Goal: Transaction & Acquisition: Purchase product/service

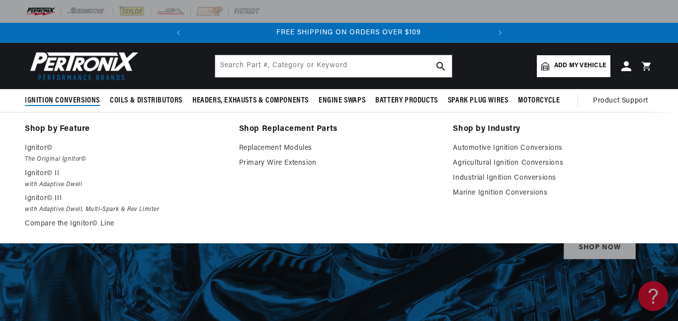
scroll to position [0, 301]
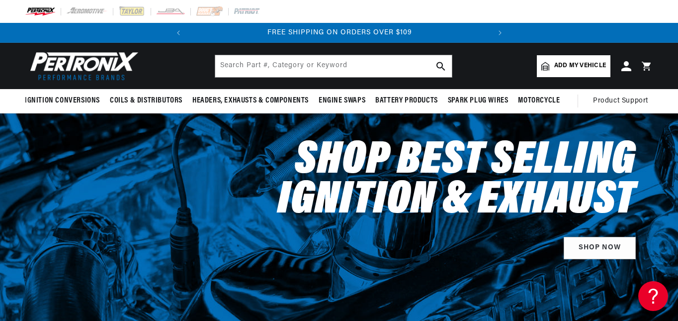
click at [578, 60] on link "Add my vehicle" at bounding box center [574, 66] width 74 height 22
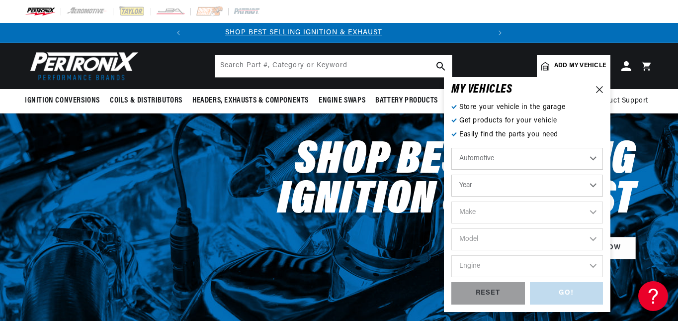
scroll to position [0, 0]
click at [524, 159] on select "Automotive Agricultural Industrial Marine Motorcycle" at bounding box center [527, 159] width 152 height 22
click at [514, 189] on select "Year 2024 2023 2022 2021 2020 2019 2018 2017 2016 2015 2014 2013 2012 2011 2010…" at bounding box center [527, 185] width 152 height 22
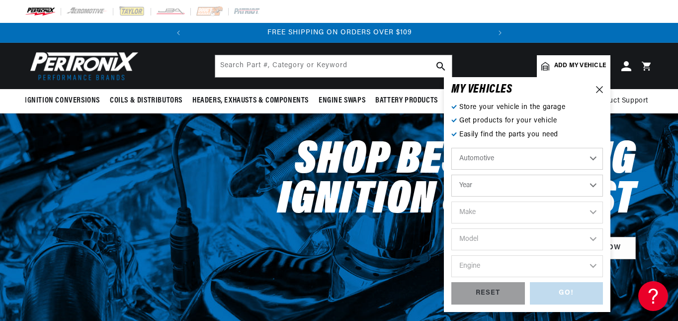
select select "1977"
click at [451, 174] on select "Year 2024 2023 2022 2021 2020 2019 2018 2017 2016 2015 2014 2013 2012 2011 2010…" at bounding box center [527, 185] width 152 height 22
select select "1977"
click at [522, 212] on select "Make Alfa Romeo American Motors Audi Avanti BMW Buick Cadillac Checker Chevrole…" at bounding box center [527, 212] width 152 height 22
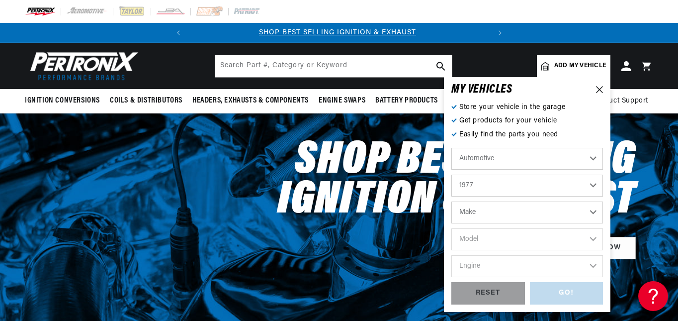
select select "Nissan"
click at [451, 201] on select "Make Alfa Romeo American Motors Audi Avanti BMW Buick Cadillac Checker Chevrole…" at bounding box center [527, 212] width 152 height 22
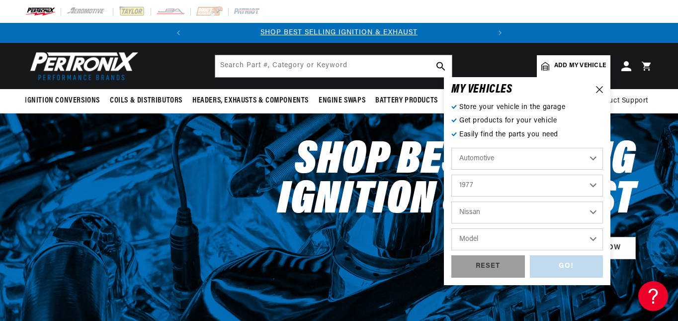
click at [503, 217] on select "Alfa Romeo American Motors Audi Avanti BMW Buick Cadillac Checker Chevrolet Chr…" at bounding box center [527, 212] width 152 height 22
click at [451, 201] on select "Alfa Romeo American Motors Audi Avanti BMW Buick Cadillac Checker Chevrolet Chr…" at bounding box center [527, 212] width 152 height 22
select select "Oldsmobile"
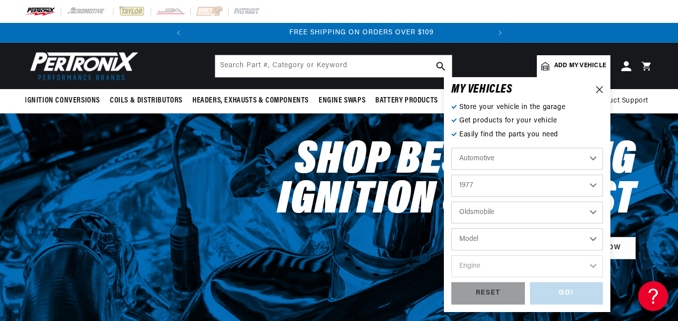
scroll to position [0, 301]
click at [522, 240] on select "Model 98 Custom Cruiser Cutlass Cutlass Salon Cutlass Supreme Delta 88 Omega St…" at bounding box center [527, 239] width 152 height 22
select select "Toronado"
click at [451, 228] on select "Model 98 Custom Cruiser Cutlass Cutlass Salon Cutlass Supreme Delta 88 Omega St…" at bounding box center [527, 239] width 152 height 22
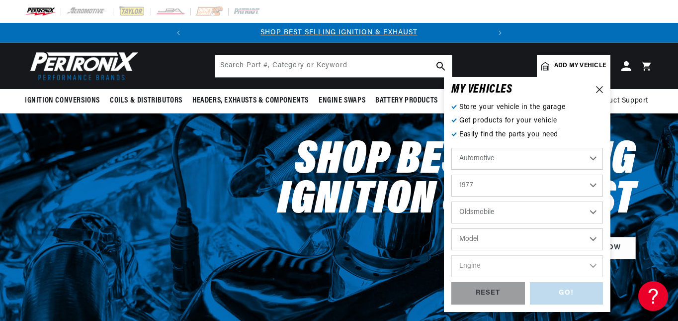
select select "Toronado"
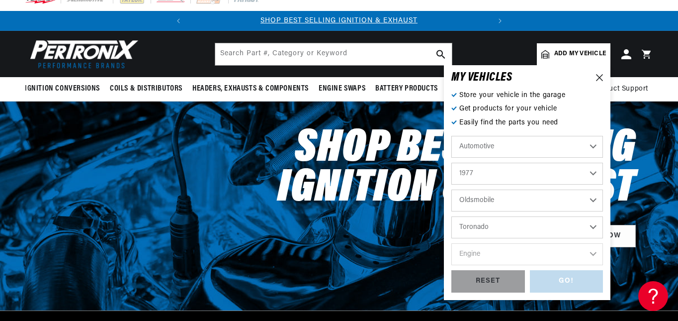
scroll to position [50, 0]
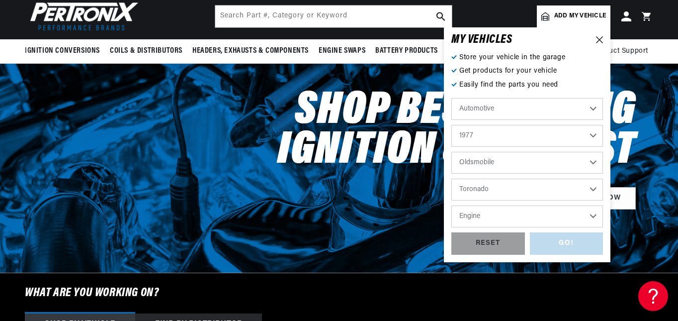
click at [495, 218] on select "Engine 305cid / 5.0L 350cid / 5.7L 403cid / 6.6L" at bounding box center [527, 216] width 152 height 22
click at [500, 129] on select "2024 2023 2022 2021 2020 2019 2018 2017 2016 2015 2014 2013 2012 2011 2010 2009…" at bounding box center [527, 136] width 152 height 22
click at [451, 125] on select "2024 2023 2022 2021 2020 2019 2018 2017 2016 2015 2014 2013 2012 2011 2010 2009…" at bounding box center [527, 136] width 152 height 22
select select "1976"
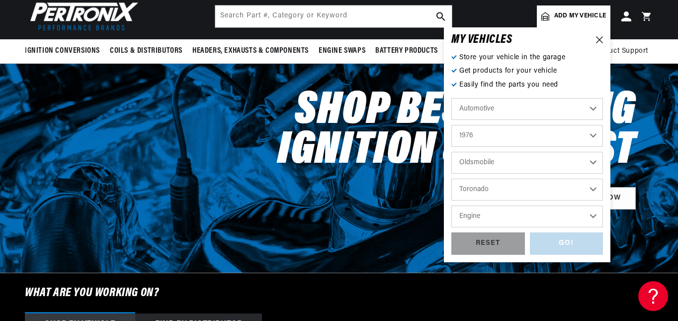
click at [507, 216] on select "Engine 5.0L 6.6L 350cid / 5.7L 455cid / 7.5L" at bounding box center [527, 216] width 152 height 22
select select "455cid-7.5L"
click at [451, 205] on select "Engine 5.0L 6.6L 350cid / 5.7L 455cid / 7.5L" at bounding box center [527, 216] width 152 height 22
select select "455cid-7.5L"
click at [561, 239] on div "GO!" at bounding box center [567, 243] width 74 height 22
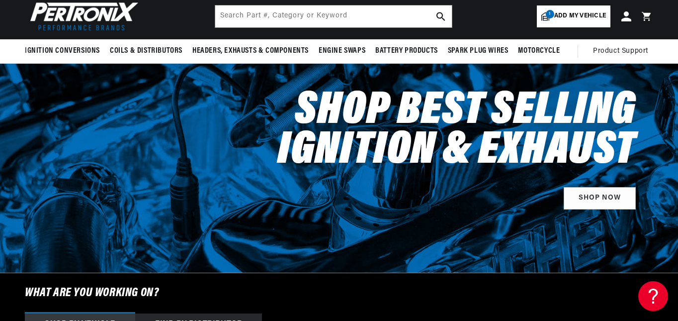
select select "1976"
select select "Oldsmobile"
select select "Toronado"
select select "455cid-7.5L"
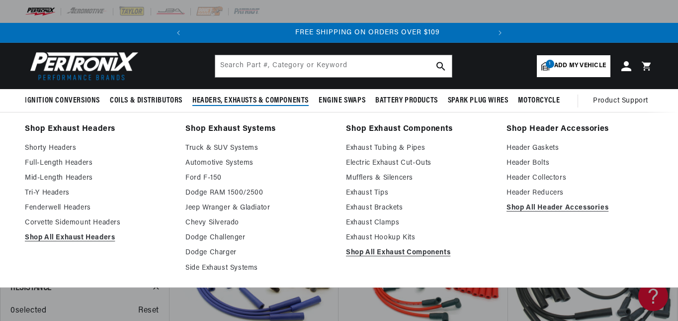
scroll to position [0, 301]
click at [98, 235] on link "Shop All Exhaust Headers" at bounding box center [98, 238] width 147 height 12
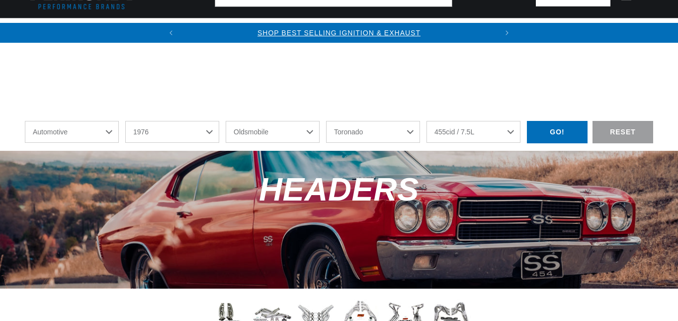
select select "1976"
select select "Oldsmobile"
select select "Toronado"
select select "455cid-7.5L"
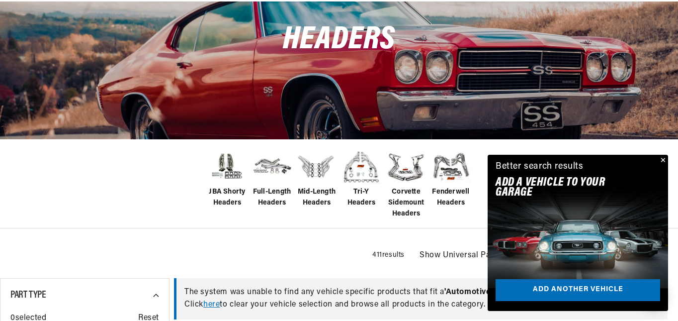
scroll to position [0, 301]
click at [369, 204] on span "Tri-Y Headers" at bounding box center [361, 197] width 40 height 22
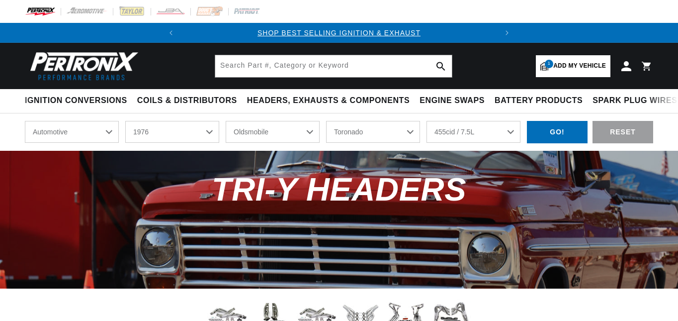
select select "1976"
select select "Oldsmobile"
select select "Toronado"
select select "455cid-7.5L"
drag, startPoint x: 0, startPoint y: 0, endPoint x: 566, endPoint y: 65, distance: 570.2
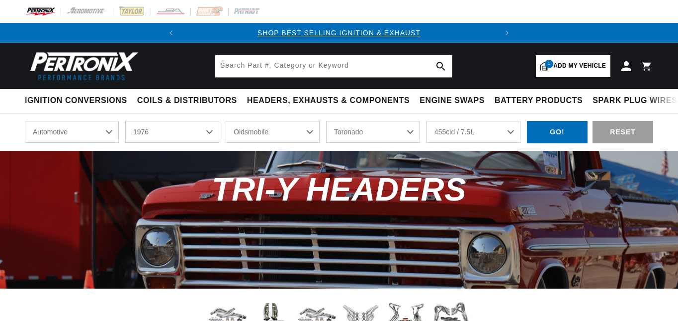
click at [566, 65] on span "Add my vehicle" at bounding box center [579, 65] width 53 height 9
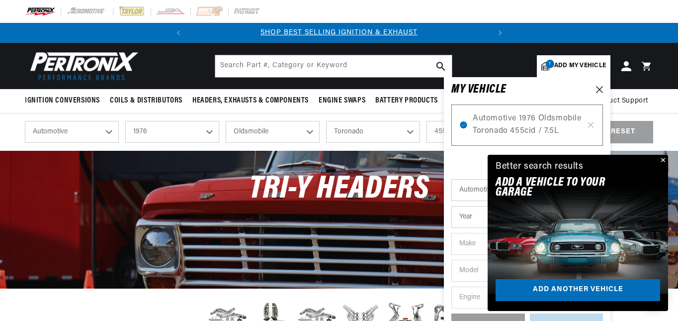
click at [511, 214] on img at bounding box center [578, 236] width 198 height 124
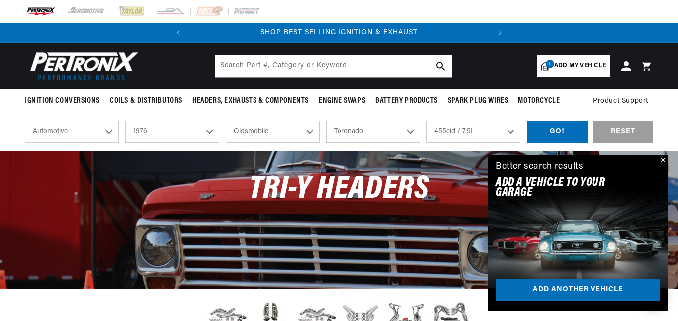
click at [555, 62] on span "Add my vehicle" at bounding box center [580, 65] width 52 height 9
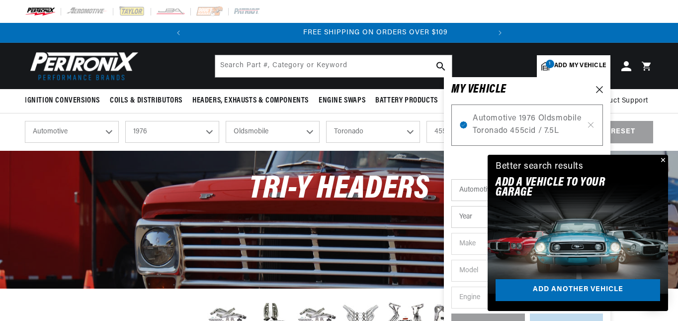
scroll to position [0, 301]
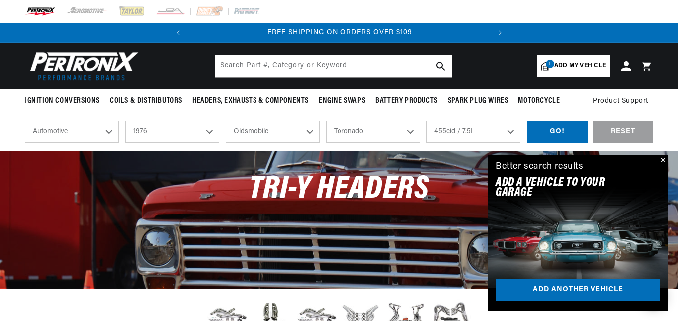
click at [664, 159] on button "Close" at bounding box center [662, 161] width 12 height 12
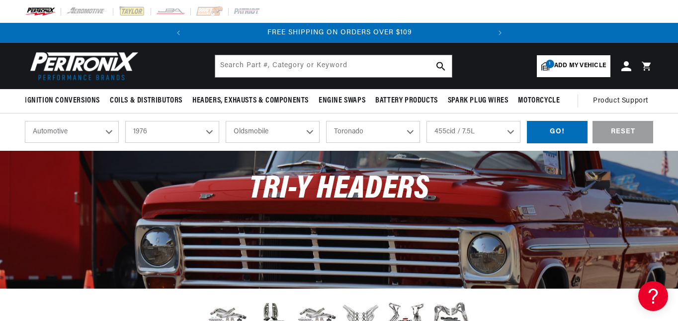
click at [564, 60] on link "1 Add my vehicle" at bounding box center [574, 66] width 74 height 22
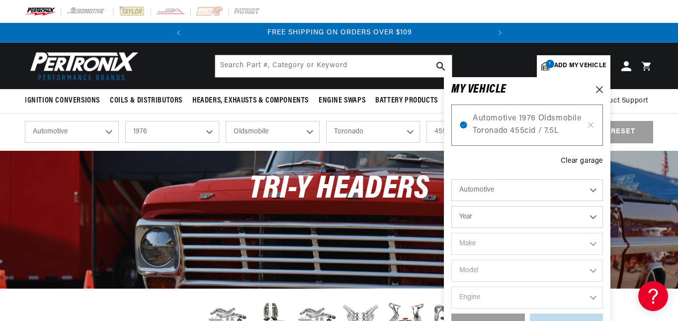
click at [501, 211] on select "Year 2024 2023 2022 2021 2020 2019 2018 2017 2016 2015 2014 2013 2012 2011 2010…" at bounding box center [527, 217] width 152 height 22
select select "1974"
click at [451, 206] on select "Year 2024 2023 2022 2021 2020 2019 2018 2017 2016 2015 2014 2013 2012 2011 2010…" at bounding box center [527, 217] width 152 height 22
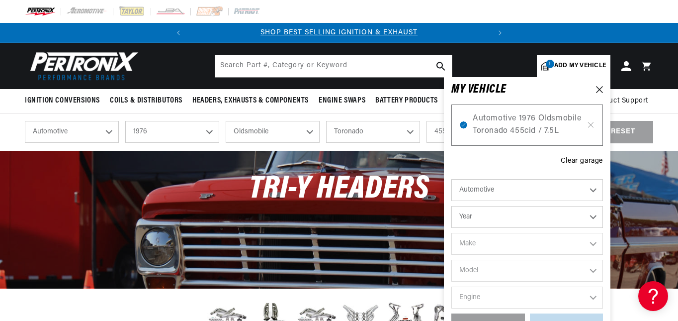
select select "1974"
click at [486, 241] on select "Make Alfa Romeo American Motors Aston Martin Audi Austin Avanti BMW Buick Cadil…" at bounding box center [527, 244] width 152 height 22
select select "GMC"
click at [451, 233] on select "Make Alfa Romeo American Motors Aston Martin Audi Austin Avanti BMW Buick Cadil…" at bounding box center [527, 244] width 152 height 22
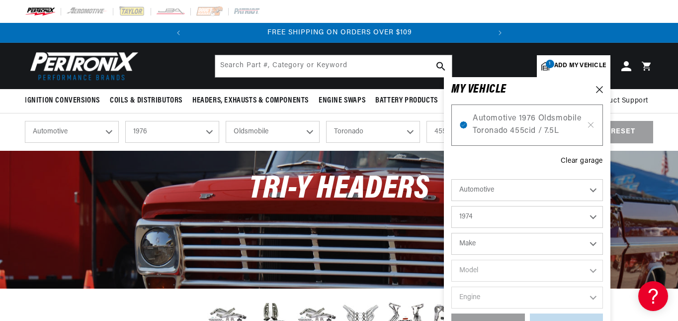
select select "GMC"
click at [522, 268] on select "Model C15/C1500 Pickup C15/C1500 Suburban C25/C2500 Pickup C25/C2500 Suburban C…" at bounding box center [527, 270] width 152 height 22
select select "Transmode"
click at [451, 259] on select "Model C15/C1500 Pickup C15/C1500 Suburban C25/C2500 Pickup C25/C2500 Suburban C…" at bounding box center [527, 270] width 152 height 22
select select "Transmode"
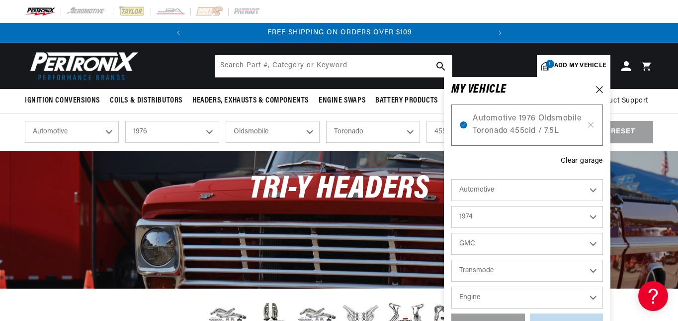
click at [525, 297] on select "Engine 455cid / 7.5L" at bounding box center [527, 297] width 152 height 22
select select "455cid-7.5L"
click at [451, 286] on select "Engine 455cid / 7.5L" at bounding box center [527, 297] width 152 height 22
select select "455cid-7.5L"
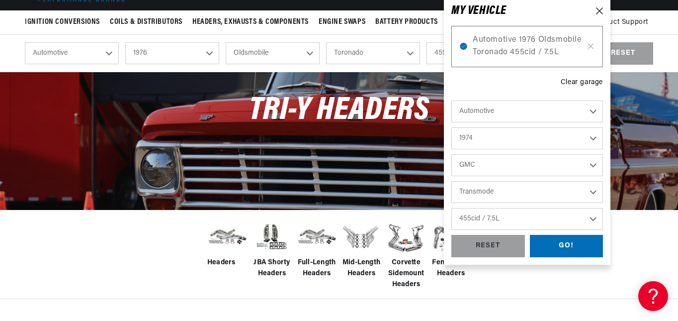
scroll to position [99, 0]
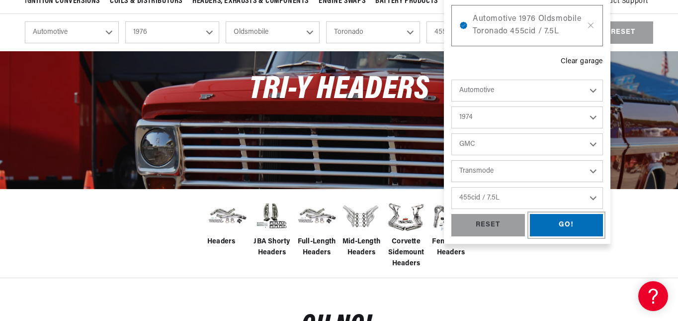
click at [553, 224] on div "GO!" at bounding box center [567, 225] width 74 height 22
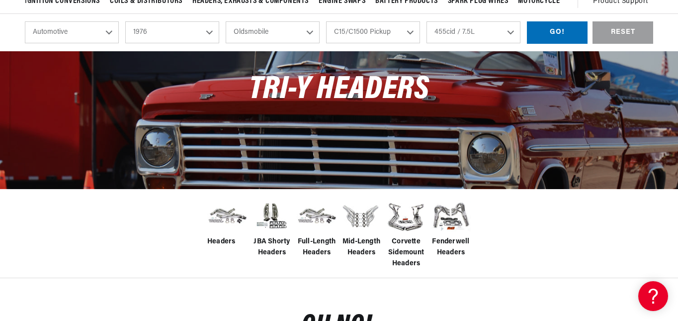
select select "1974"
select select "GMC"
select select "Transmode"
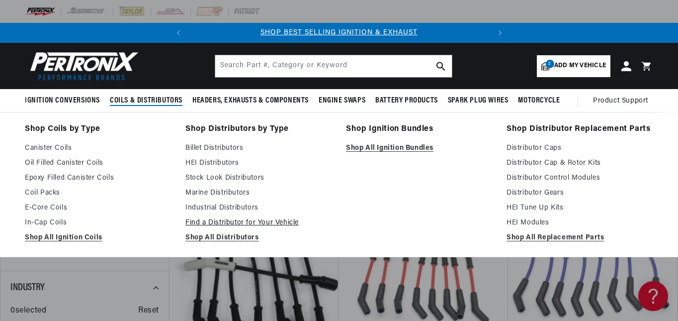
click at [253, 219] on link "Find a Distributor for Your Vehicle" at bounding box center [258, 223] width 147 height 12
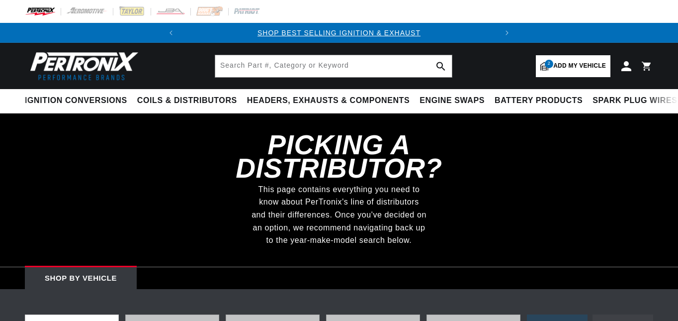
select select "1974"
select select "GMC"
select select "Transmode"
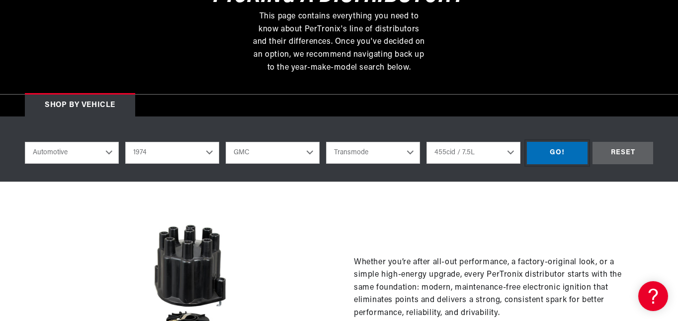
click at [553, 151] on div "GO!" at bounding box center [557, 153] width 61 height 22
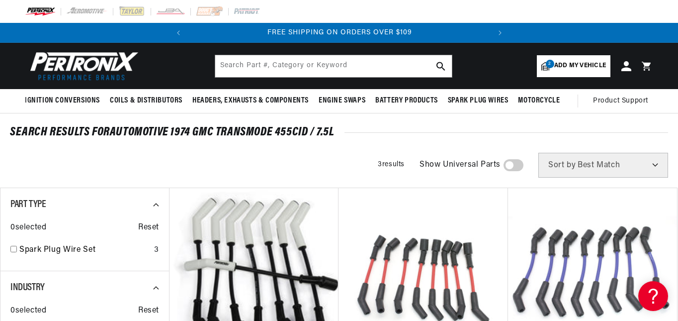
click at [590, 68] on span "Add my vehicle" at bounding box center [580, 65] width 52 height 9
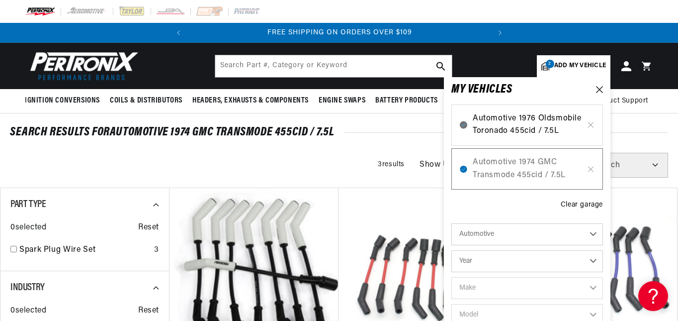
click at [513, 126] on span "Automotive 1976 Oldsmobile Toronado 455cid / 7.5L" at bounding box center [527, 124] width 109 height 25
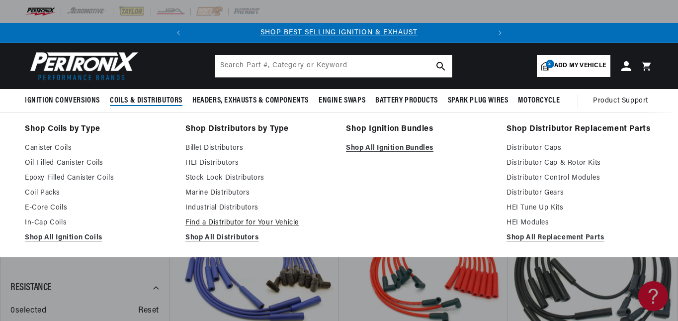
click at [200, 219] on link "Find a Distributor for Your Vehicle" at bounding box center [258, 223] width 147 height 12
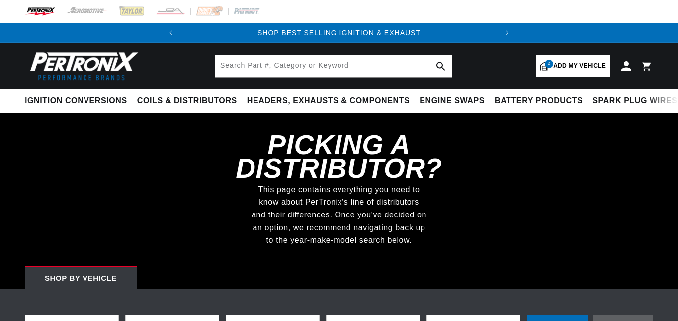
select select "1976"
select select "Oldsmobile"
select select "Toronado"
select select "455cid-7.5L"
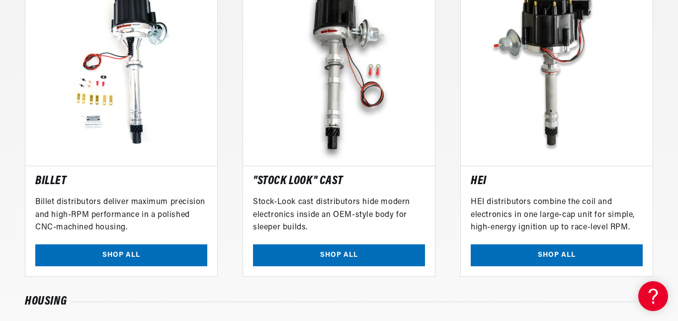
scroll to position [795, 0]
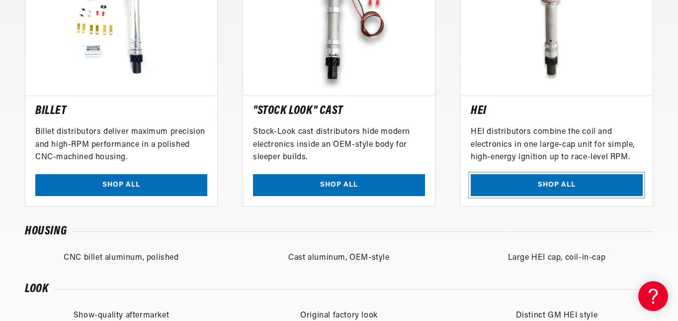
click at [570, 189] on link "SHOP ALL" at bounding box center [557, 185] width 172 height 22
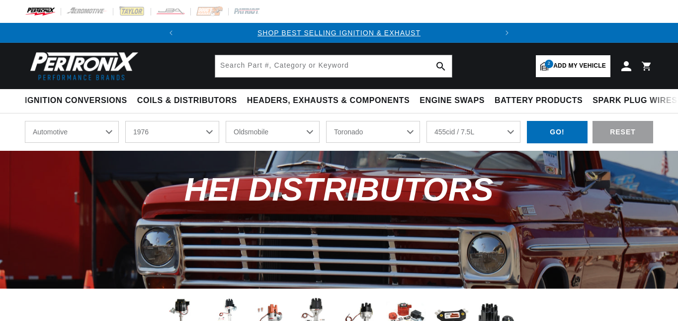
select select "1976"
select select "Oldsmobile"
select select "Toronado"
select select "455cid-7.5L"
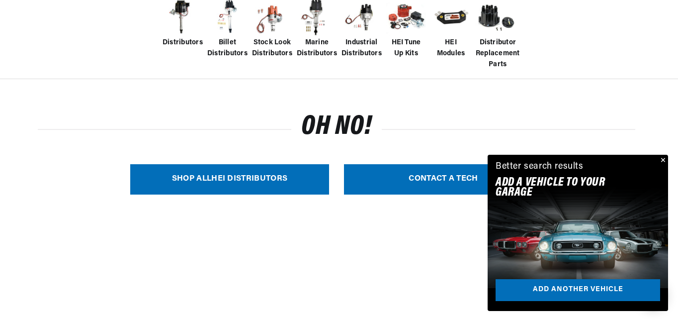
scroll to position [0, 301]
